Goal: Task Accomplishment & Management: Manage account settings

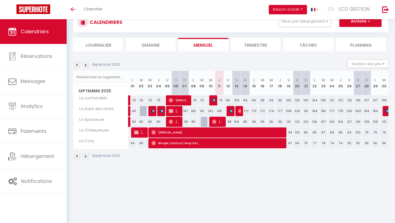
scroll to position [19, 0]
click at [214, 101] on img at bounding box center [214, 100] width 4 height 4
select select "OK"
select select "KO"
select select "0"
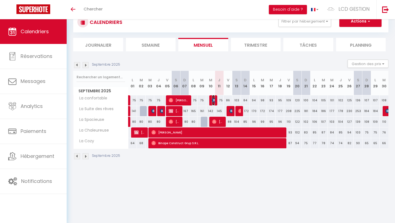
select select "0"
select select "1"
select select
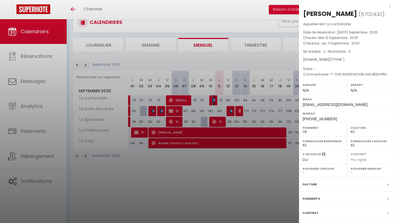
select select "31849"
click at [210, 188] on div at bounding box center [197, 111] width 395 height 223
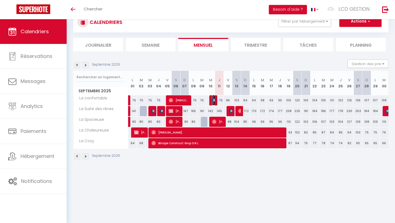
click at [215, 101] on img at bounding box center [214, 100] width 4 height 4
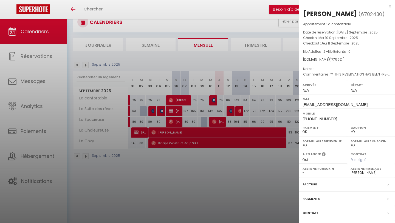
click at [182, 56] on div at bounding box center [197, 111] width 395 height 223
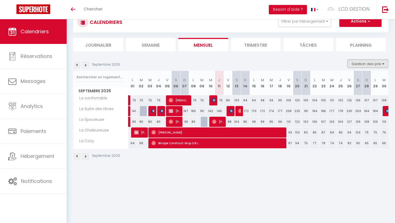
click at [365, 63] on button "Gestion des prix" at bounding box center [368, 64] width 41 height 8
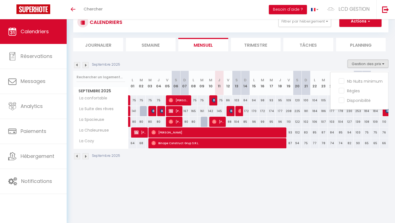
click at [339, 81] on ul "Nb Nuits minimum Règles Disponibilité" at bounding box center [360, 90] width 58 height 29
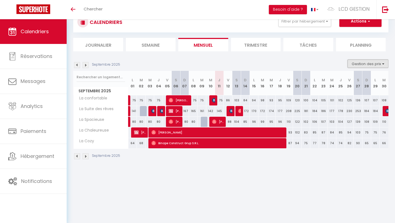
click at [363, 66] on button "Gestion des prix" at bounding box center [368, 64] width 41 height 8
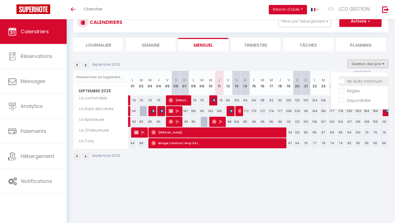
click at [344, 80] on input "Nb Nuits minimum" at bounding box center [363, 80] width 49 height 5
checkbox input "true"
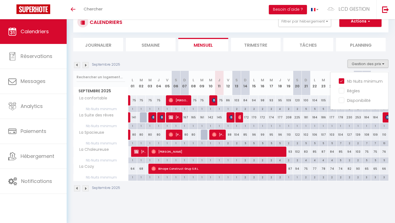
click at [251, 65] on div "Septembre 2025 Gestion des prix Nb Nuits minimum Règles Disponibilité" at bounding box center [230, 65] width 315 height 11
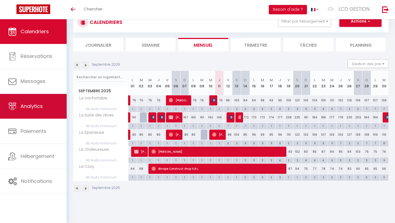
click at [24, 106] on span "Analytics" at bounding box center [32, 106] width 22 height 7
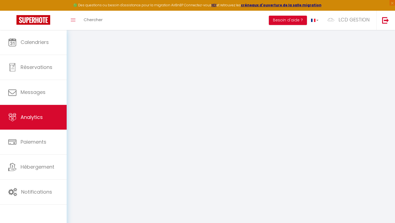
select select "2025"
select select "9"
